Goal: Task Accomplishment & Management: Use online tool/utility

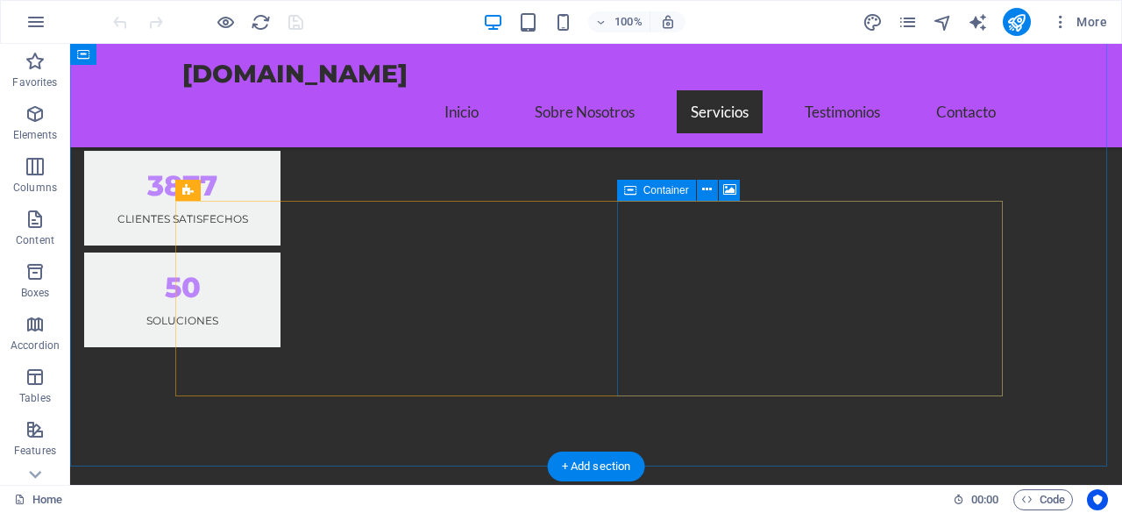
scroll to position [1753, 0]
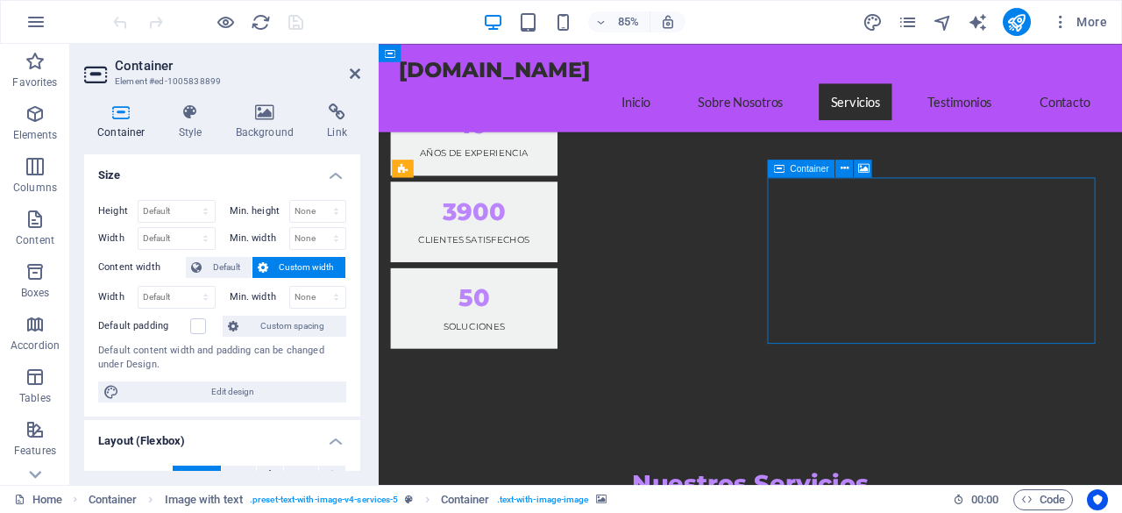
drag, startPoint x: 897, startPoint y: 248, endPoint x: 891, endPoint y: 282, distance: 34.6
drag, startPoint x: 893, startPoint y: 319, endPoint x: 893, endPoint y: 354, distance: 35.1
drag, startPoint x: 931, startPoint y: 322, endPoint x: 927, endPoint y: 343, distance: 21.3
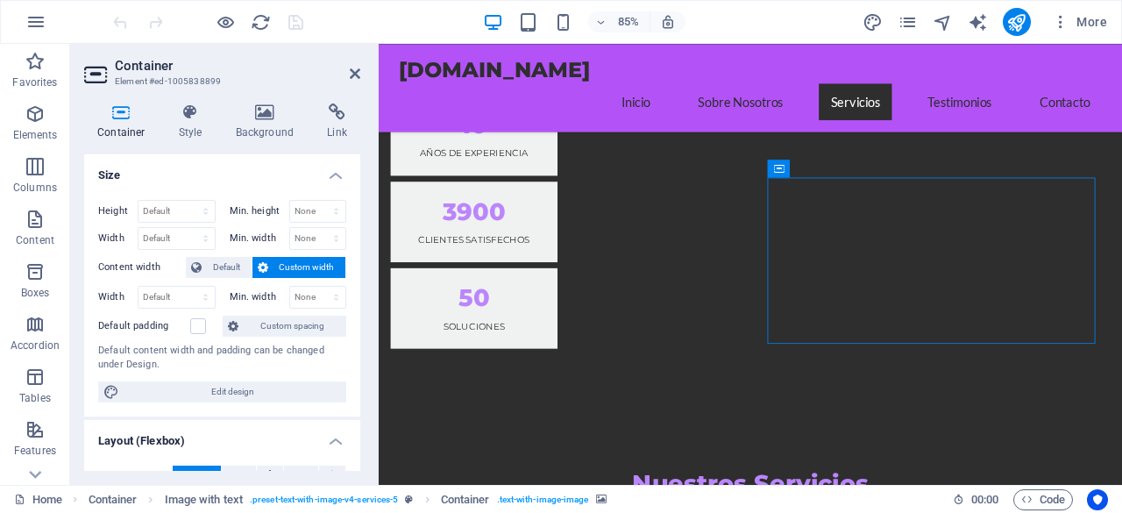
click at [794, 170] on span "Container" at bounding box center [809, 167] width 39 height 9
click at [846, 167] on icon at bounding box center [844, 168] width 8 height 16
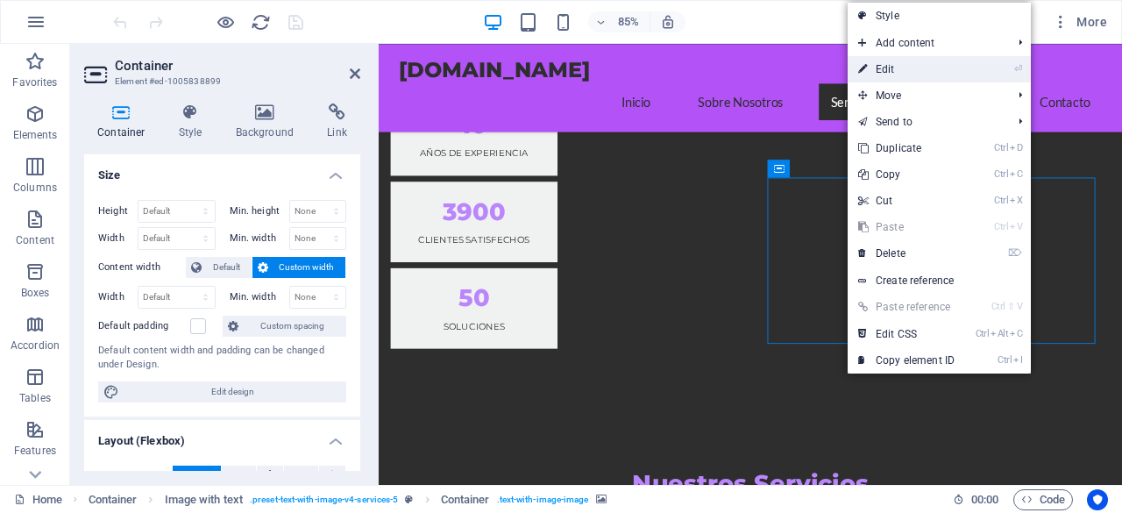
click at [915, 74] on link "⏎ Edit" at bounding box center [905, 69] width 117 height 26
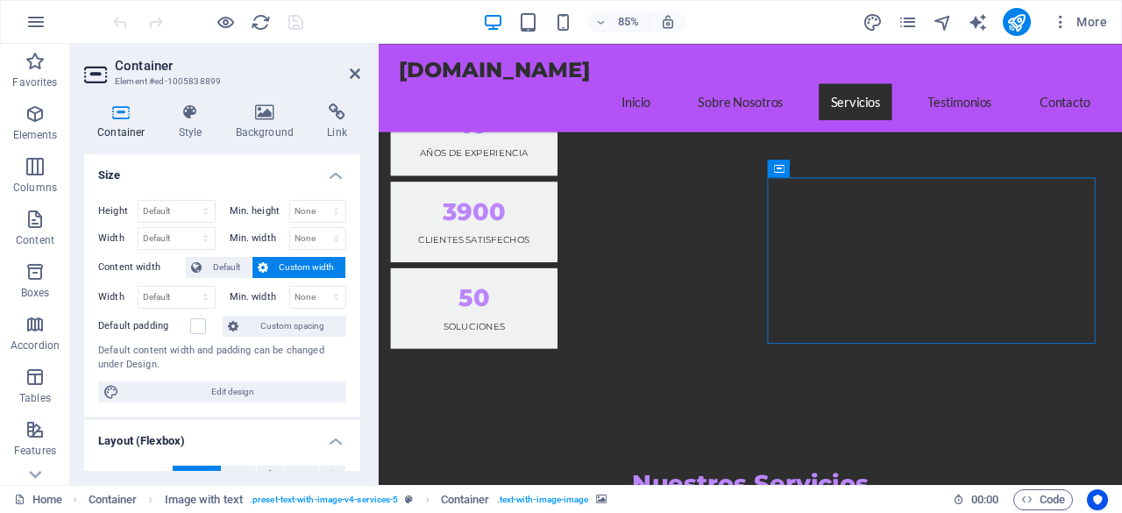
drag, startPoint x: 1035, startPoint y: 323, endPoint x: 1035, endPoint y: 344, distance: 21.9
click at [861, 171] on icon at bounding box center [863, 168] width 11 height 16
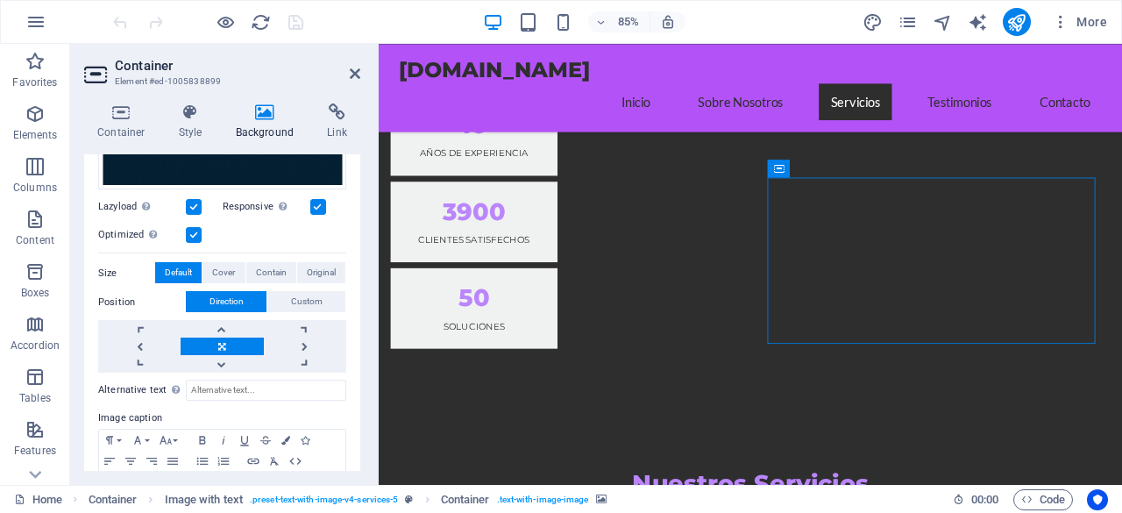
scroll to position [463, 0]
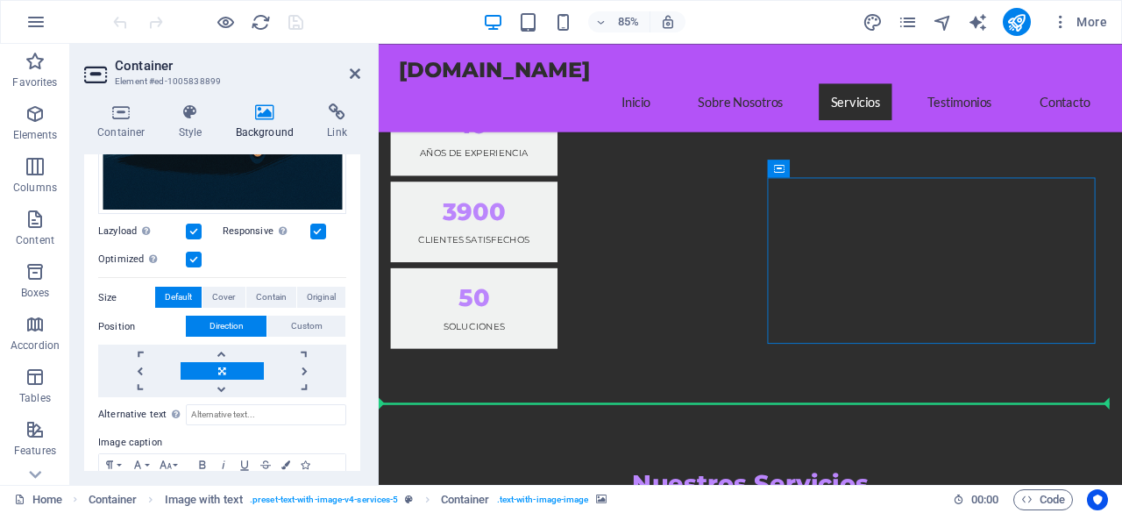
drag, startPoint x: 1136, startPoint y: 323, endPoint x: 1146, endPoint y: 401, distance: 79.6
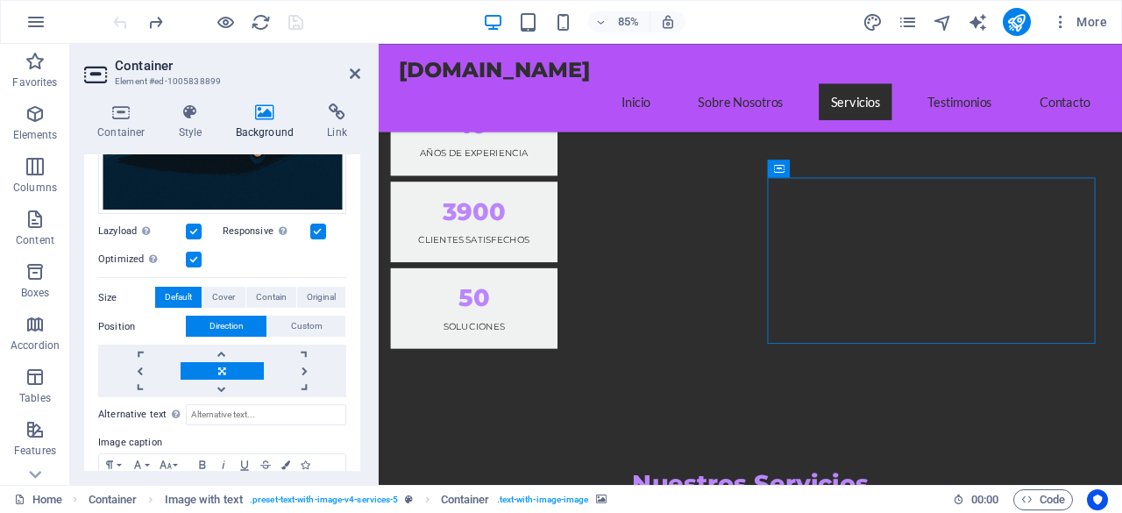
drag, startPoint x: 978, startPoint y: 323, endPoint x: 977, endPoint y: 338, distance: 15.8
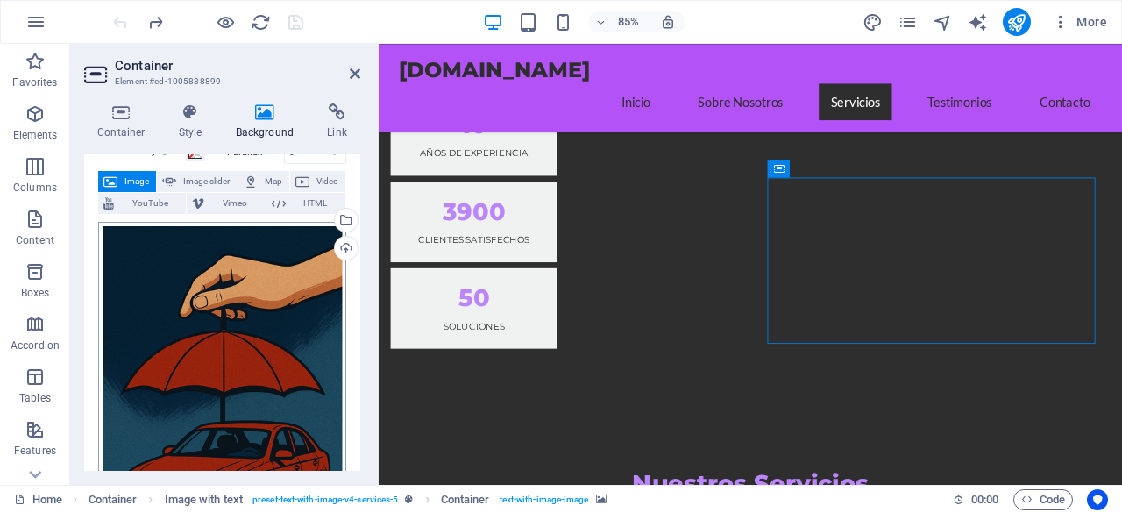
scroll to position [0, 0]
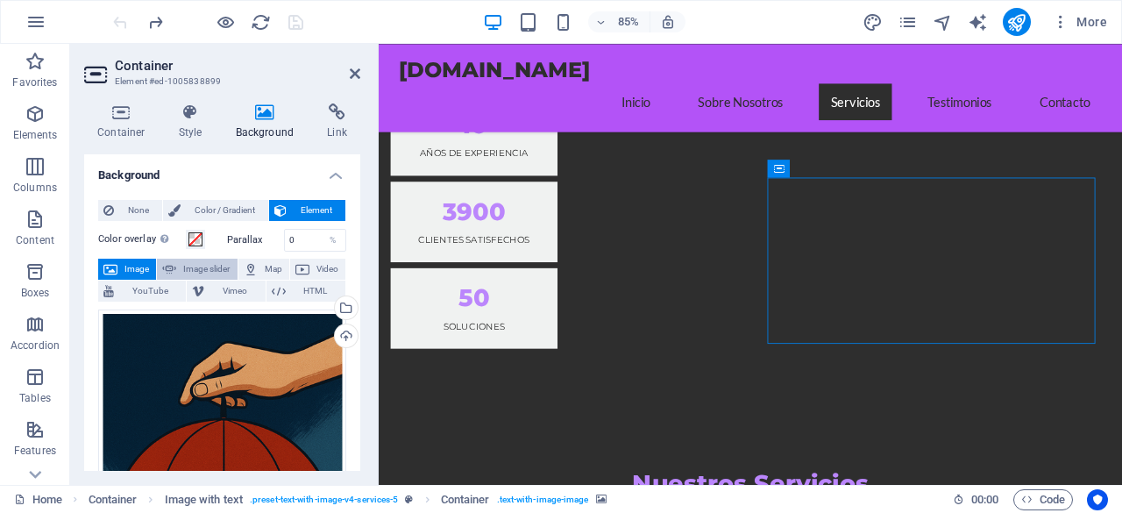
click at [222, 267] on span "Image slider" at bounding box center [206, 269] width 50 height 21
select select "ms"
select select "s"
select select "progressive"
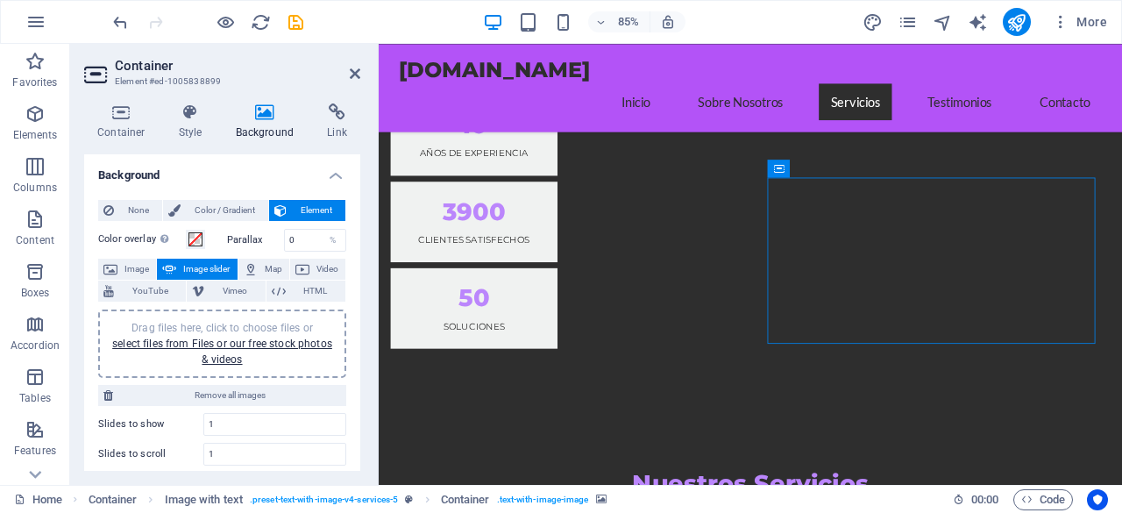
drag, startPoint x: 986, startPoint y: 323, endPoint x: 983, endPoint y: 332, distance: 10.0
click at [133, 271] on span "Image" at bounding box center [137, 269] width 28 height 21
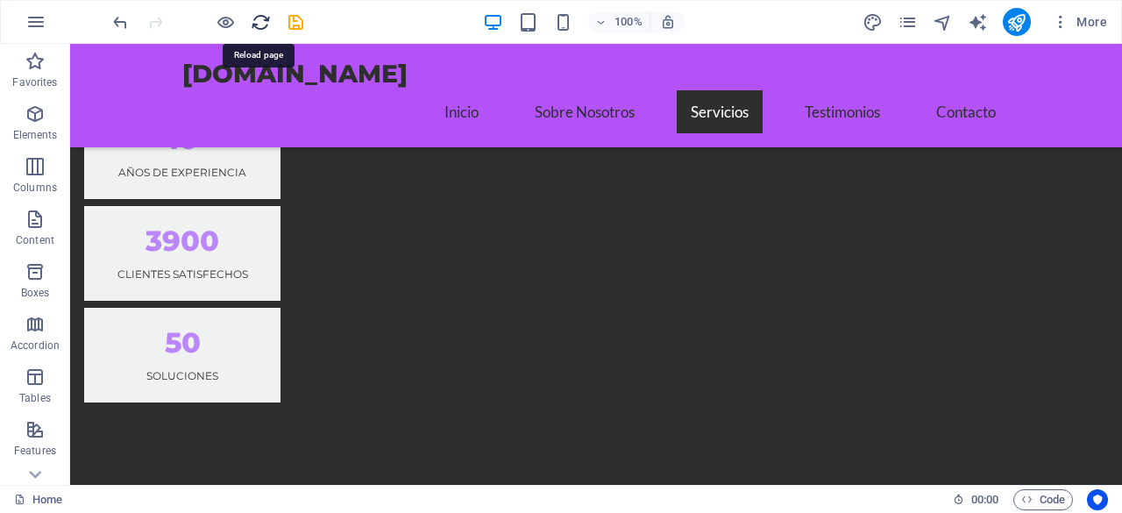
click at [262, 22] on icon "reload" at bounding box center [261, 22] width 20 height 20
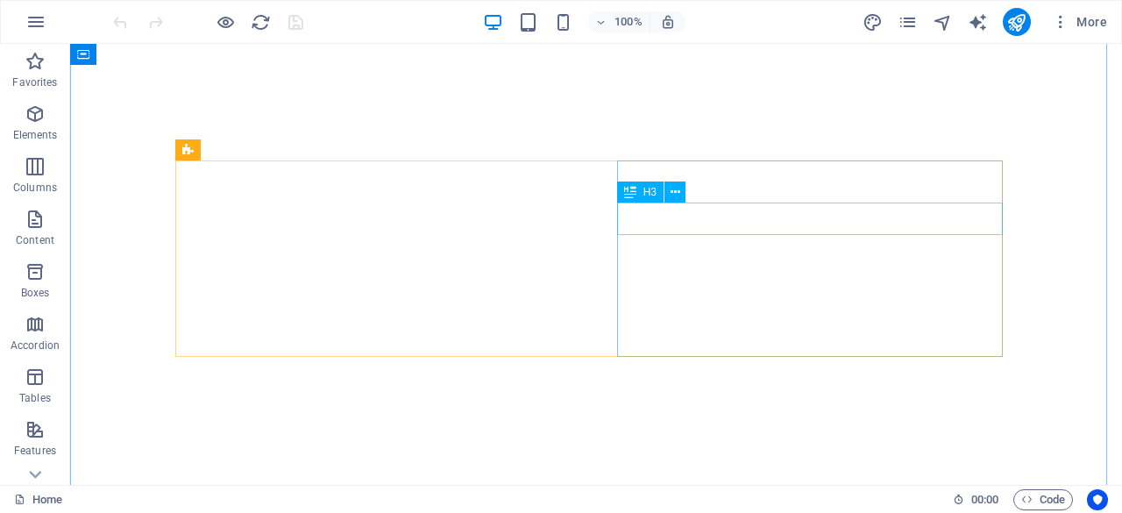
scroll to position [1577, 0]
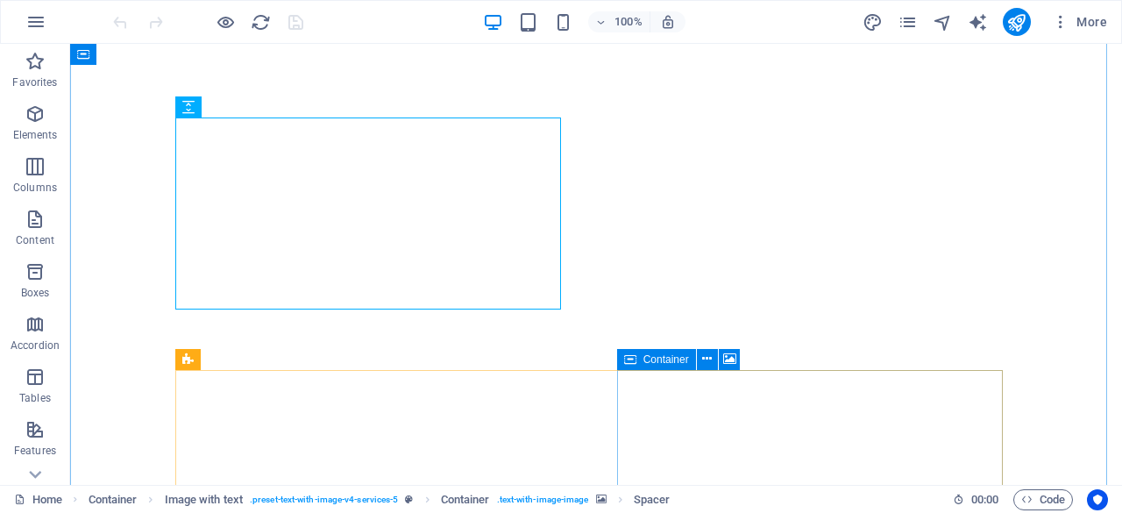
scroll to position [1665, 0]
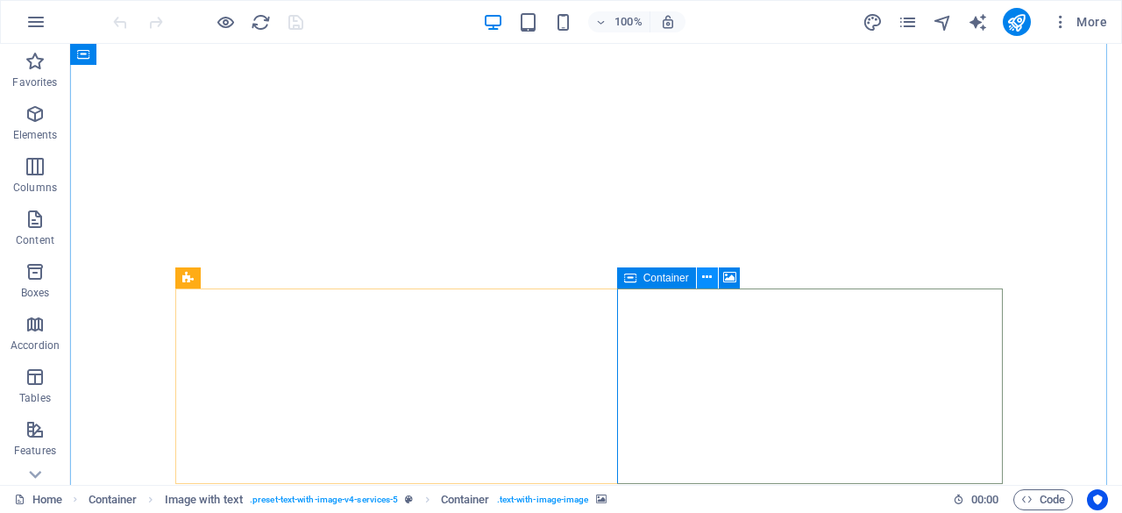
click at [704, 276] on icon at bounding box center [707, 277] width 10 height 18
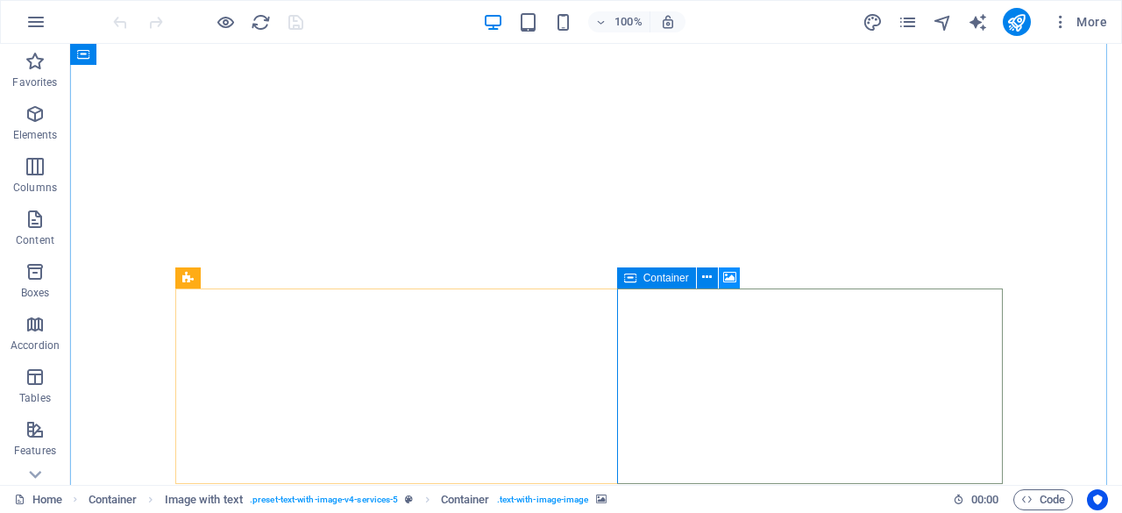
click at [725, 278] on icon at bounding box center [729, 277] width 13 height 18
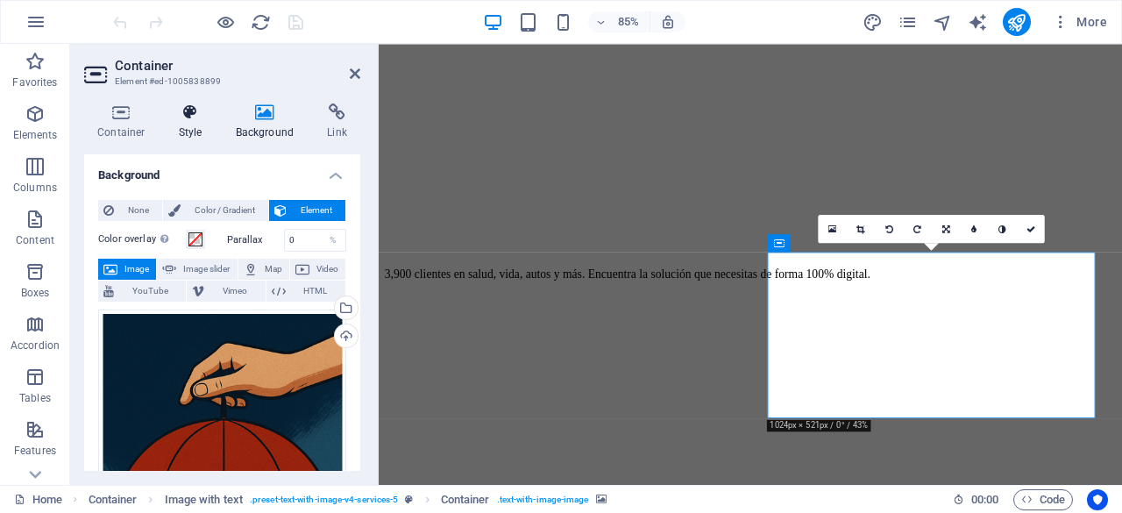
click at [195, 132] on h4 "Style" at bounding box center [194, 121] width 57 height 37
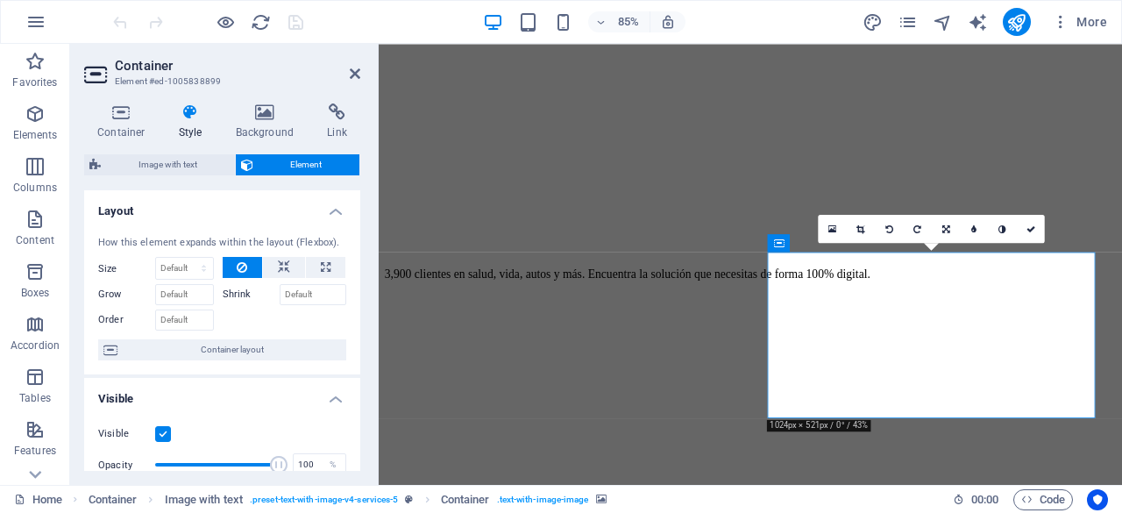
scroll to position [263, 0]
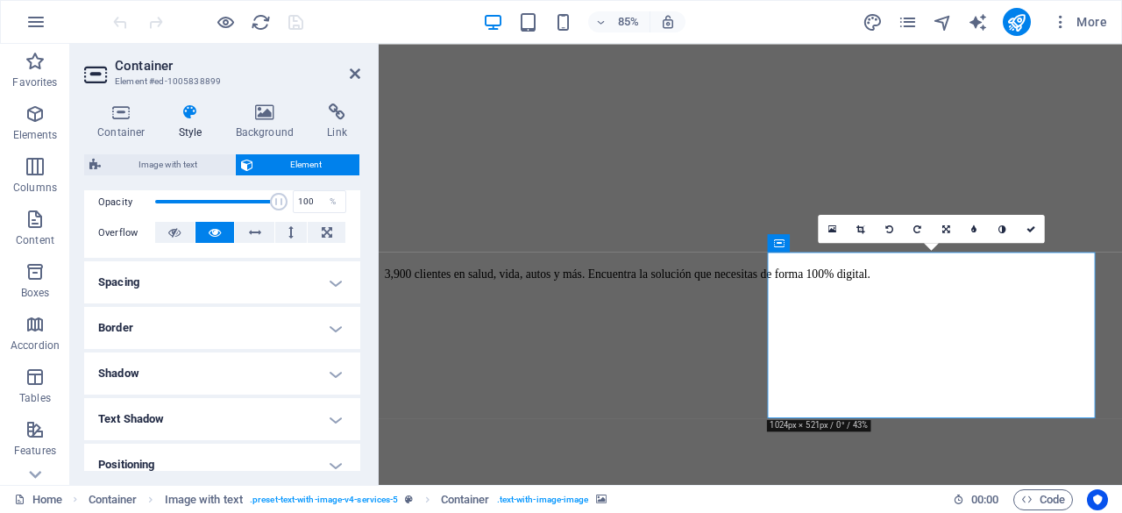
click at [255, 283] on h4 "Spacing" at bounding box center [222, 282] width 276 height 42
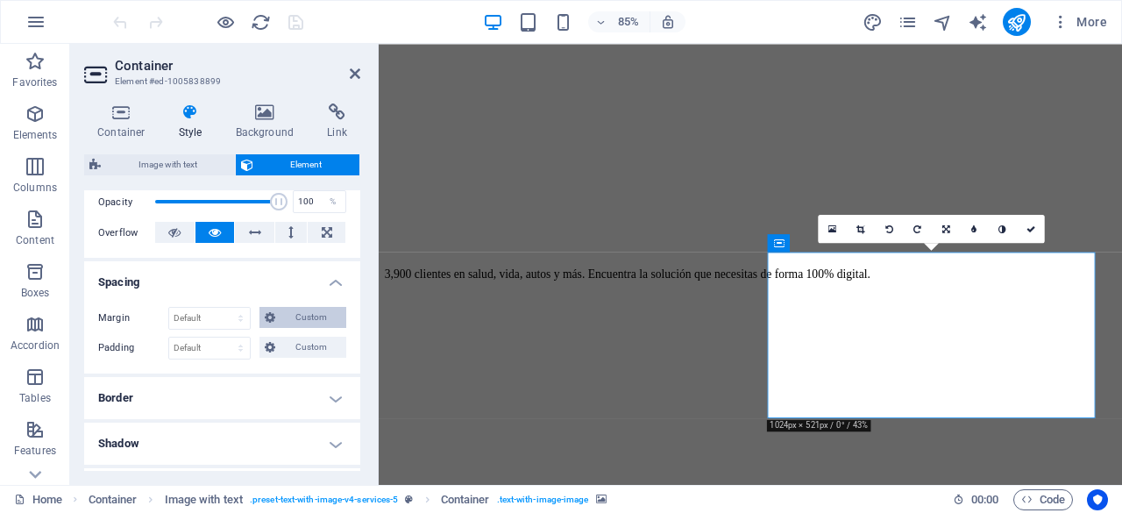
click at [300, 318] on span "Custom" at bounding box center [310, 317] width 60 height 21
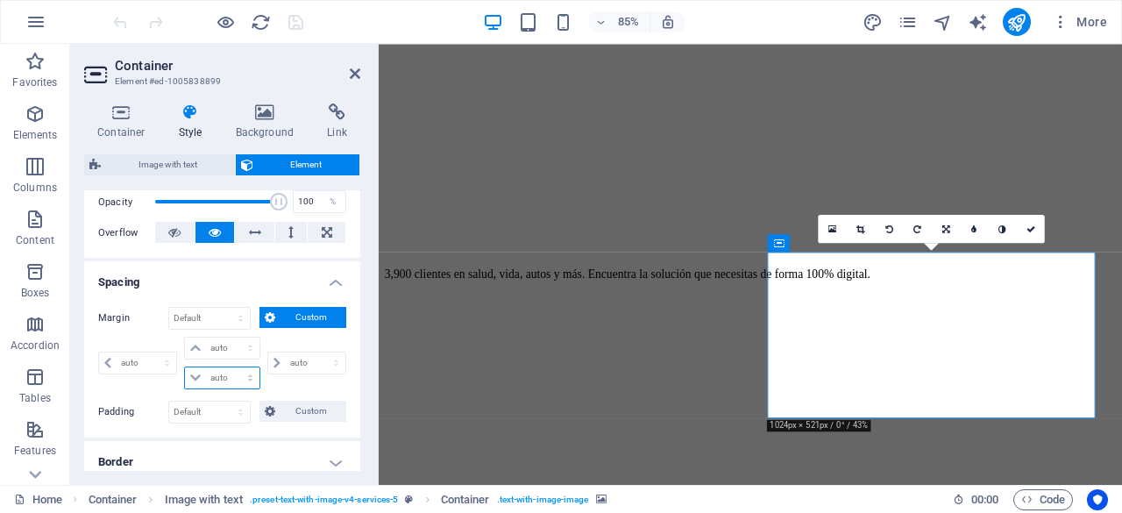
click at [220, 378] on select "auto px % rem vw vh" at bounding box center [222, 377] width 74 height 21
click at [222, 377] on select "auto px % rem vw vh" at bounding box center [222, 377] width 74 height 21
select select "px"
click at [232, 367] on select "auto px % rem vw vh" at bounding box center [222, 377] width 74 height 21
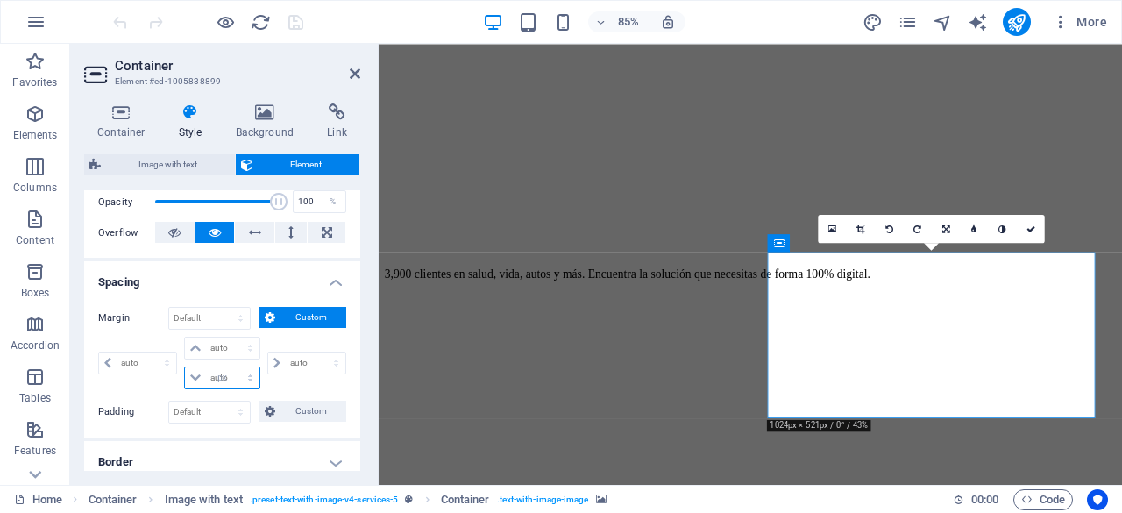
type input "0"
select select "px"
type input "0"
select select "px"
type input "0"
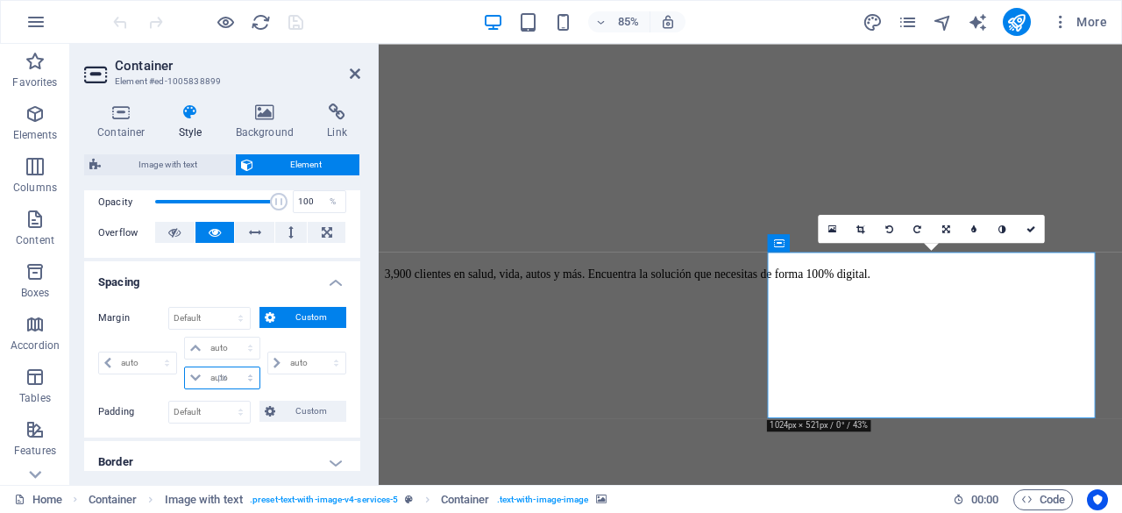
select select "px"
type input "0"
select select "px"
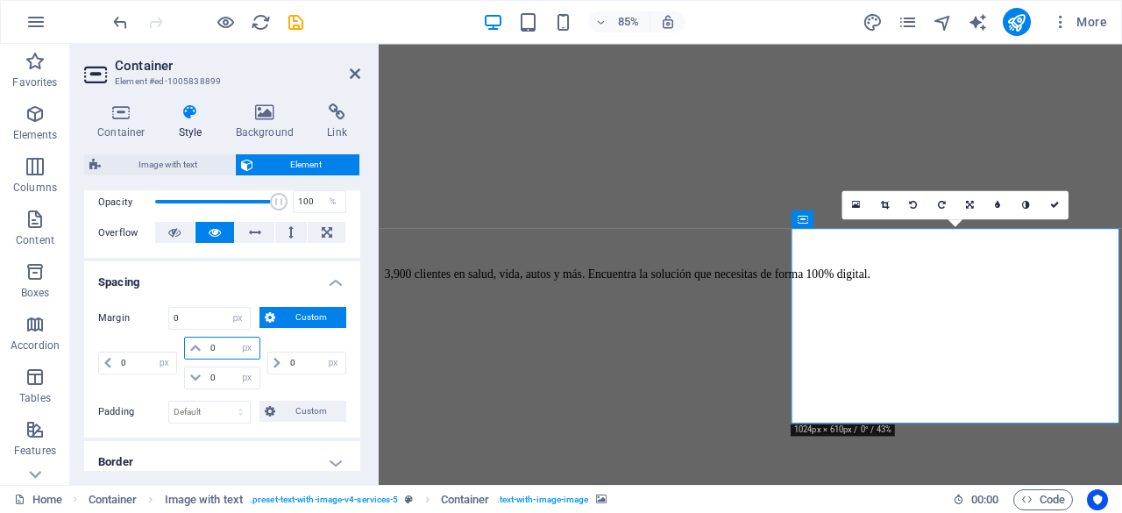
click at [220, 354] on input "0" at bounding box center [232, 347] width 53 height 21
drag, startPoint x: 219, startPoint y: 353, endPoint x: 193, endPoint y: 345, distance: 27.4
click at [193, 345] on div "0 auto px % rem vw vh" at bounding box center [221, 348] width 75 height 23
type input "50"
select select "DISABLED_OPTION_VALUE"
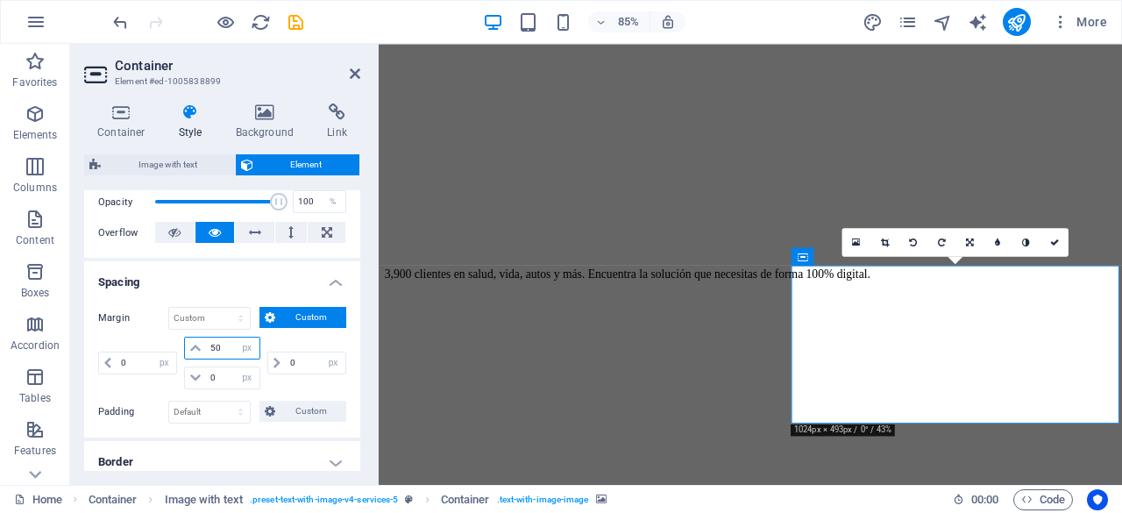
drag, startPoint x: 217, startPoint y: 344, endPoint x: 209, endPoint y: 350, distance: 9.5
click at [210, 349] on input "50" at bounding box center [232, 347] width 53 height 21
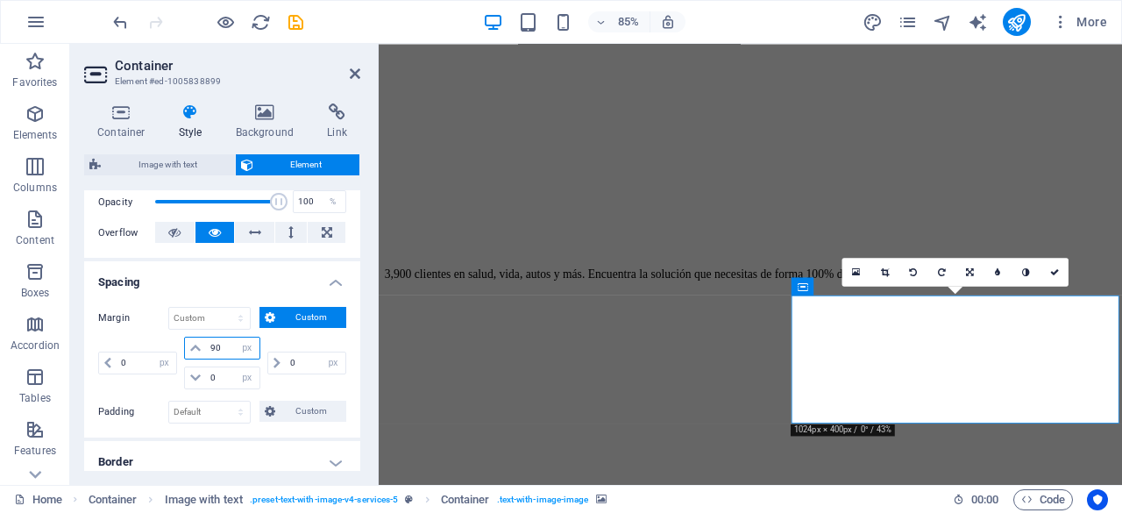
drag, startPoint x: 223, startPoint y: 345, endPoint x: 196, endPoint y: 341, distance: 27.5
click at [196, 341] on div "90 auto px % rem vw vh" at bounding box center [221, 348] width 75 height 23
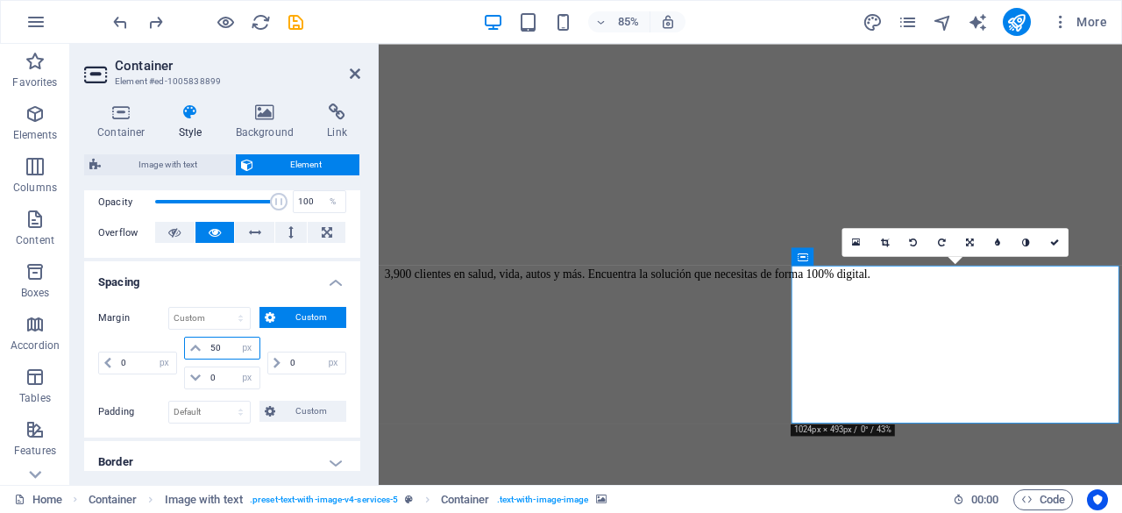
drag, startPoint x: 224, startPoint y: 346, endPoint x: 195, endPoint y: 334, distance: 32.2
click at [195, 334] on div "Margin Default auto px % rem vw vh Custom Custom 0 auto px % rem vw vh 50 auto …" at bounding box center [222, 350] width 248 height 87
type input "10"
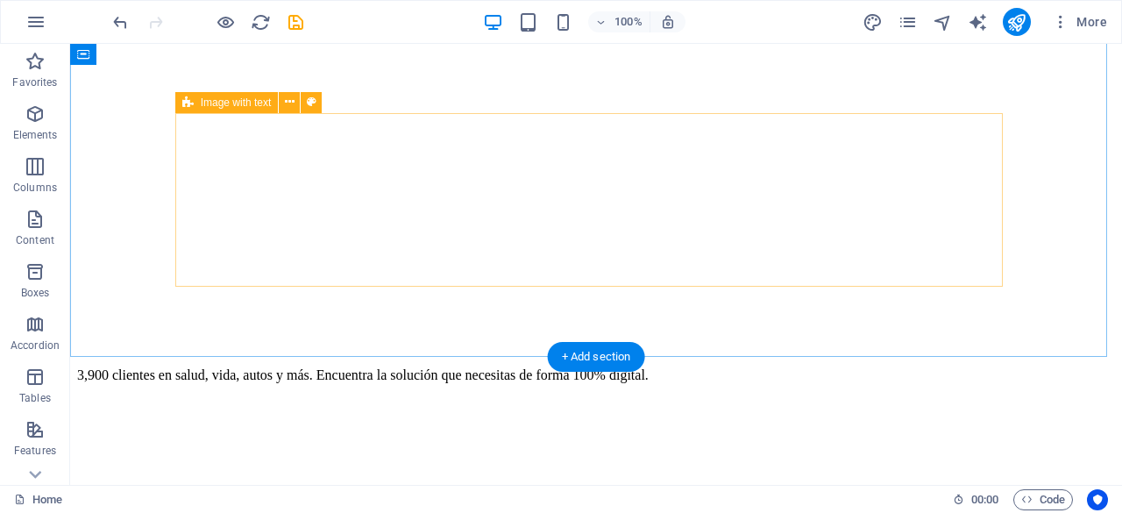
scroll to position [1753, 0]
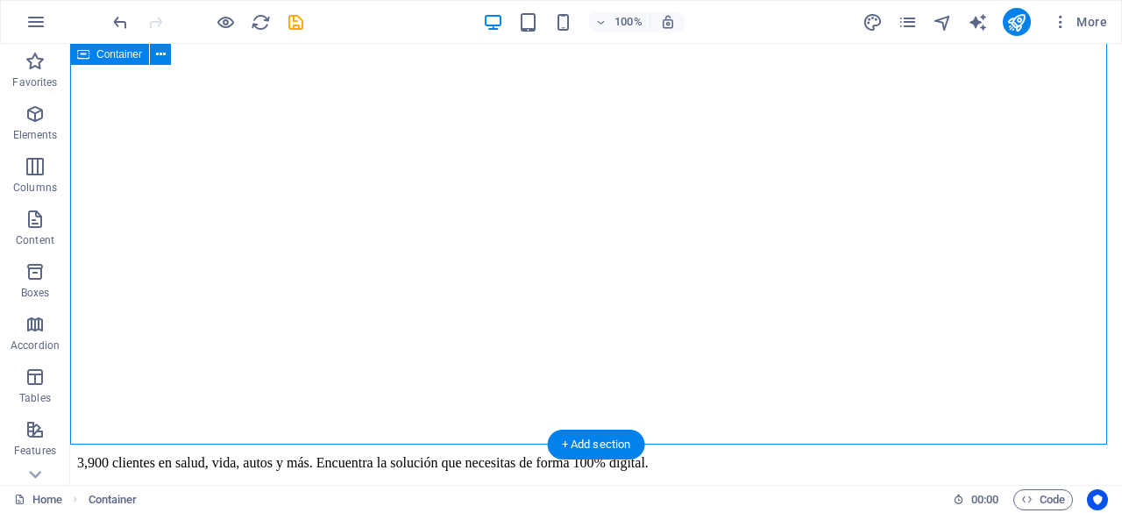
drag, startPoint x: 717, startPoint y: 382, endPoint x: 719, endPoint y: 362, distance: 20.2
drag, startPoint x: 707, startPoint y: 353, endPoint x: 710, endPoint y: 336, distance: 17.7
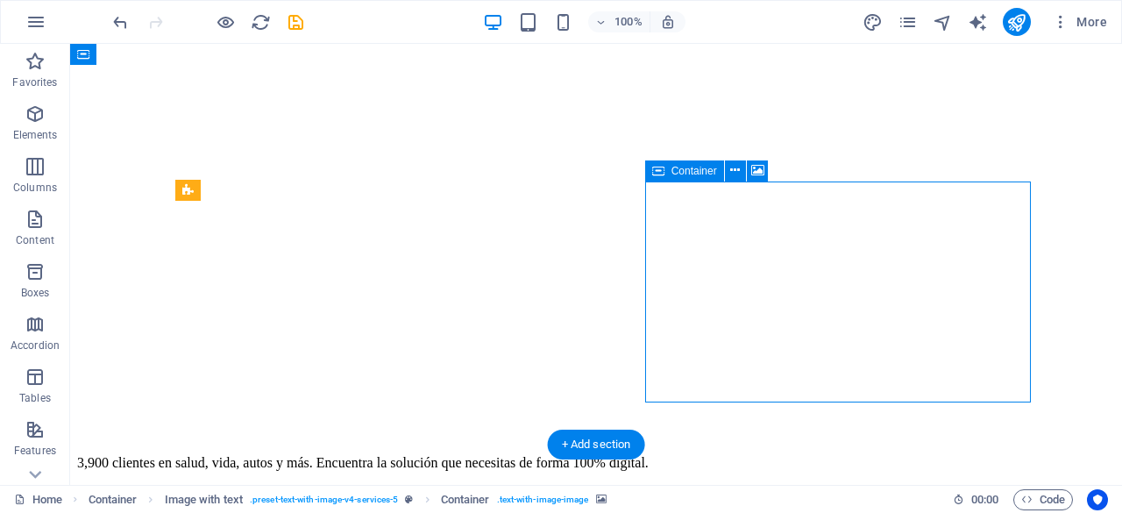
click at [695, 169] on span "Container" at bounding box center [694, 171] width 46 height 11
click at [738, 171] on icon at bounding box center [735, 170] width 10 height 18
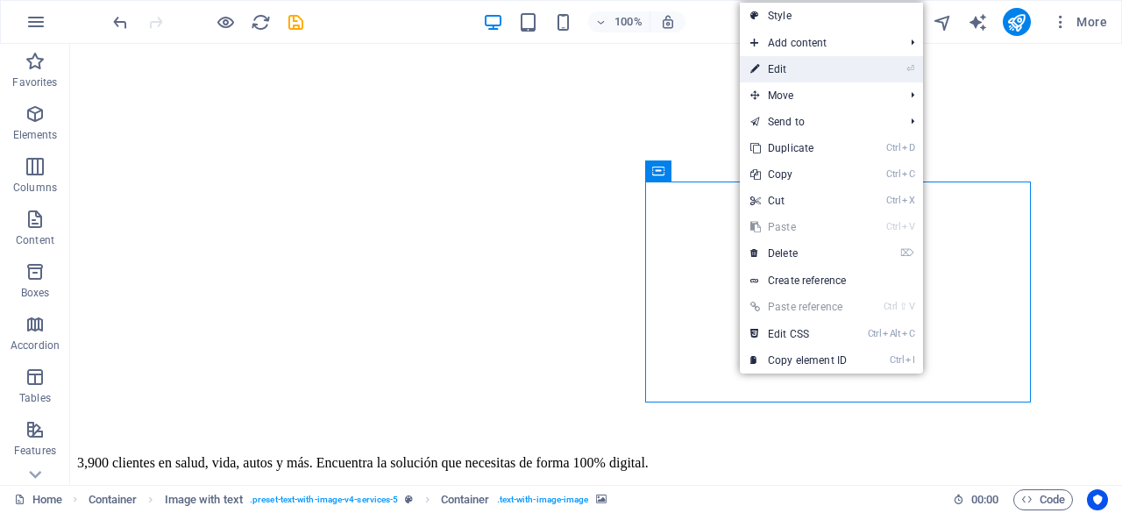
click at [801, 69] on link "⏎ Edit" at bounding box center [798, 69] width 117 height 26
select select "px"
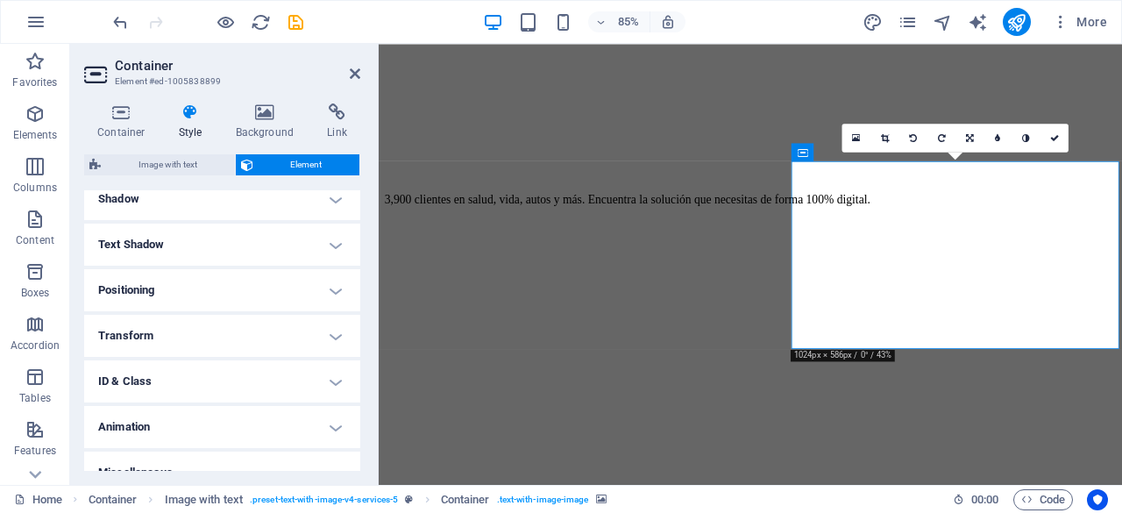
scroll to position [591, 0]
